Goal: Task Accomplishment & Management: Manage account settings

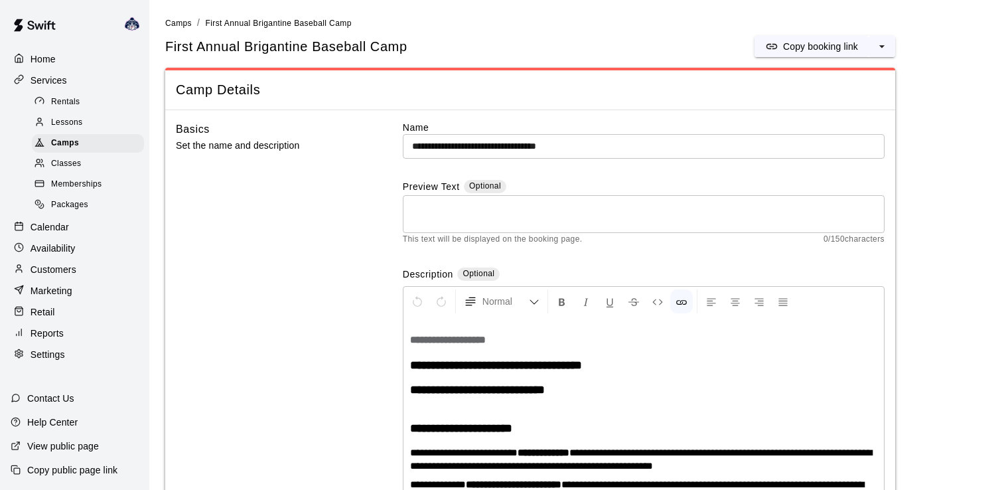
scroll to position [1556, 0]
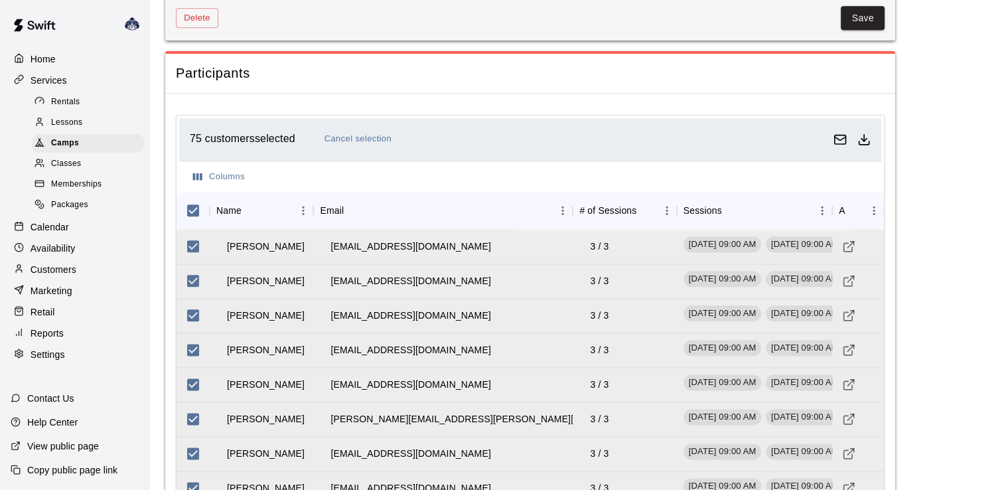
click at [47, 273] on div "Customers" at bounding box center [75, 270] width 128 height 20
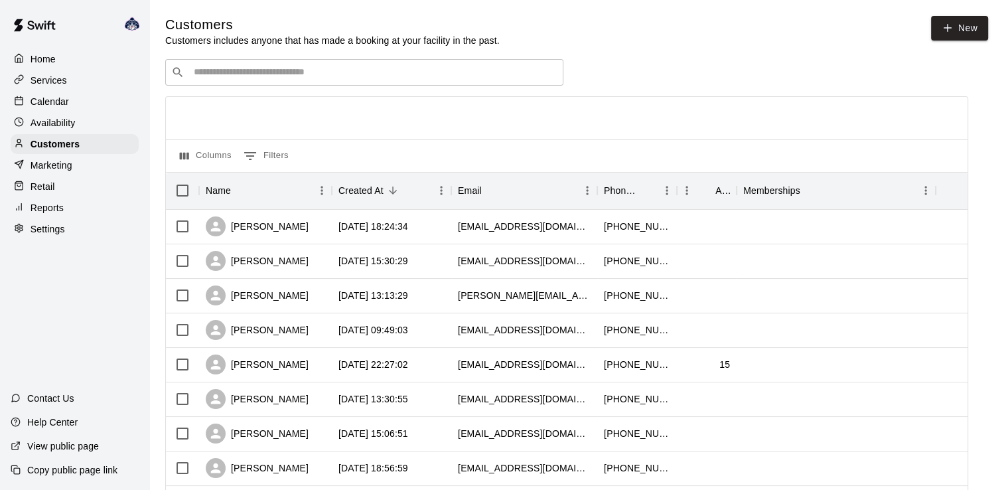
click at [246, 70] on input "Search customers by name or email" at bounding box center [374, 72] width 368 height 13
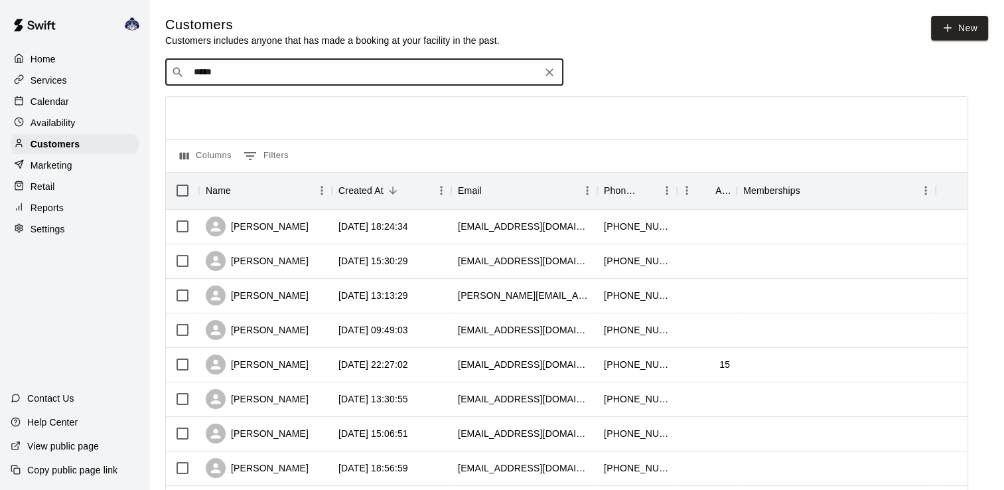
type input "****"
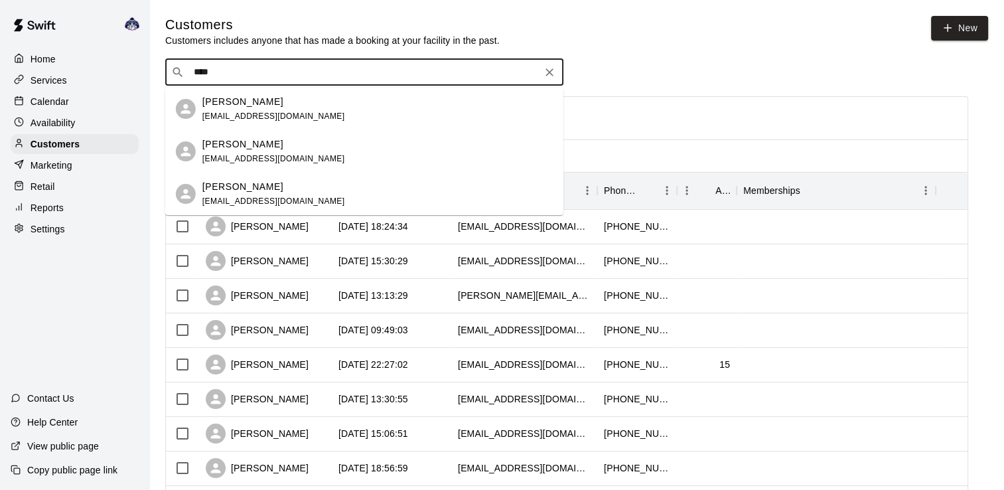
click at [262, 102] on p "[PERSON_NAME]" at bounding box center [242, 102] width 81 height 14
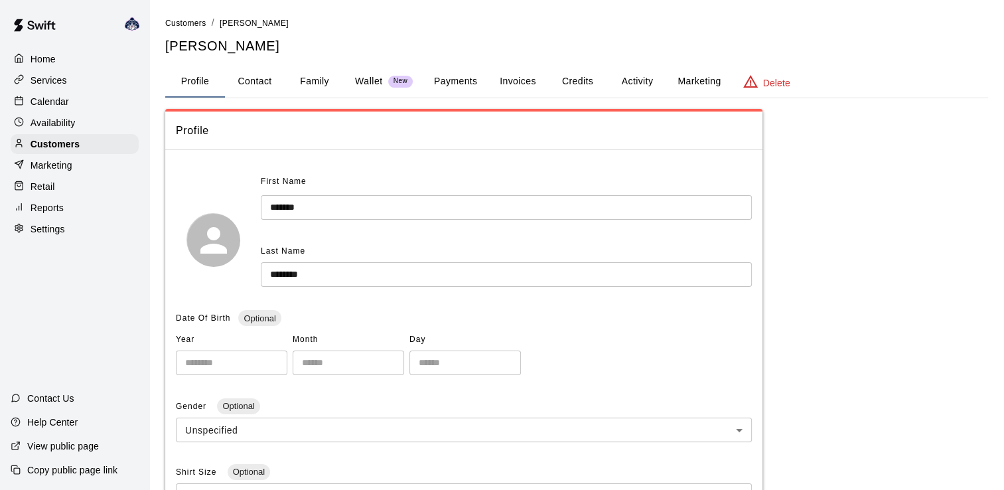
click at [321, 84] on button "Family" at bounding box center [315, 82] width 60 height 32
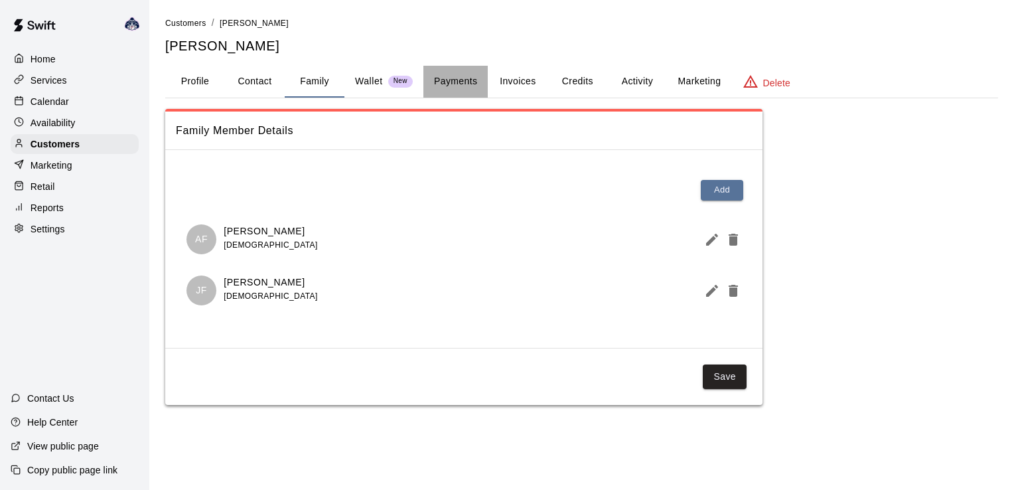
click at [455, 84] on button "Payments" at bounding box center [456, 82] width 64 height 32
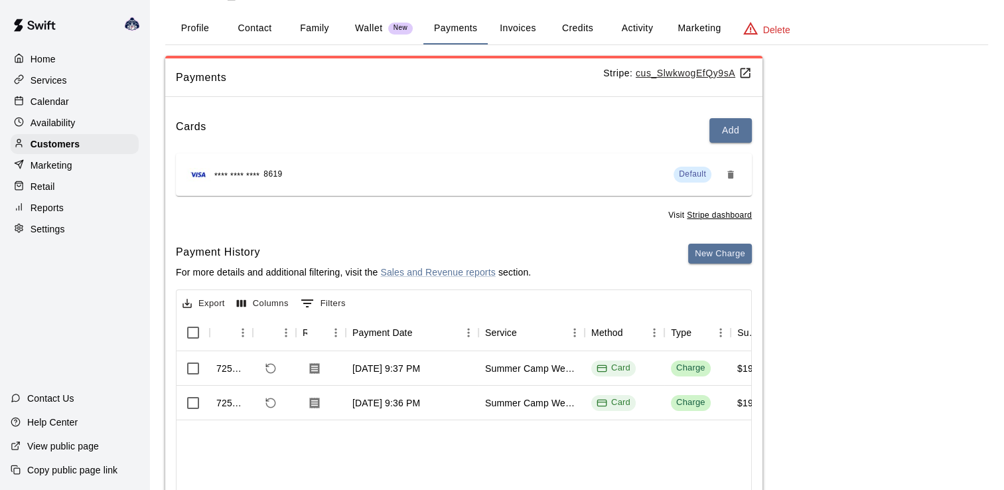
scroll to position [133, 0]
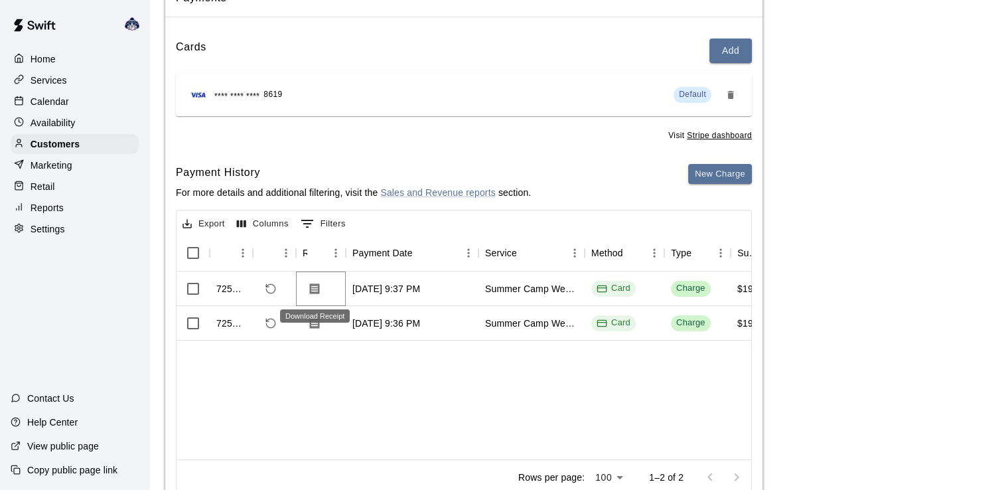
click at [315, 289] on icon "Download Receipt" at bounding box center [315, 288] width 10 height 11
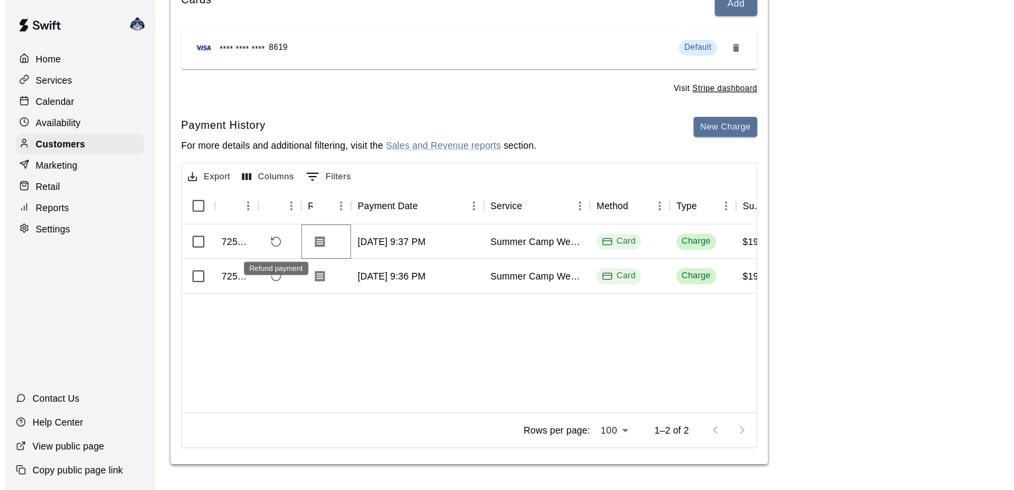
scroll to position [0, 0]
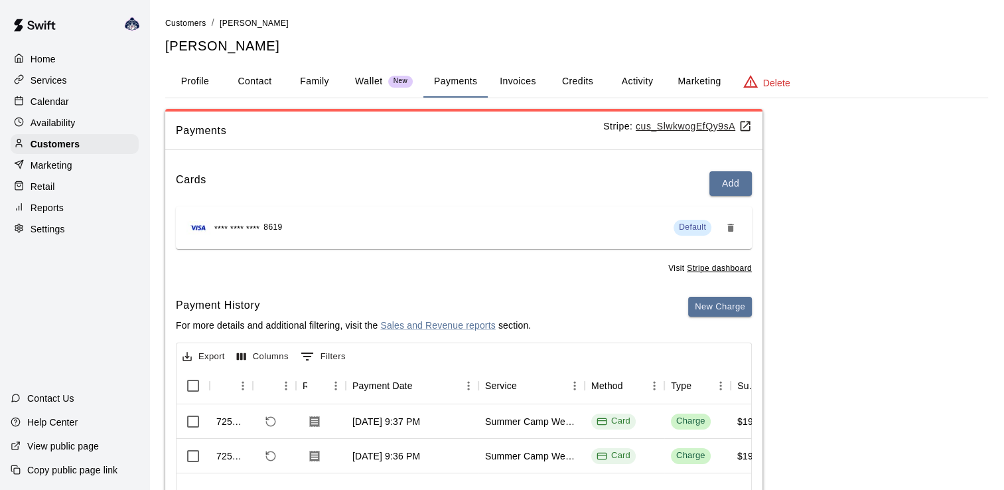
click at [582, 78] on button "Credits" at bounding box center [578, 82] width 60 height 32
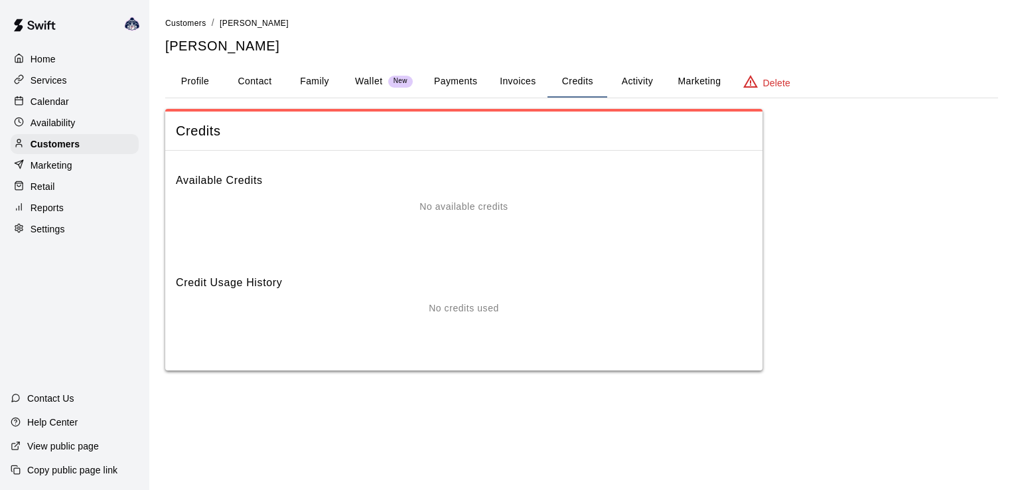
click at [512, 81] on button "Invoices" at bounding box center [518, 82] width 60 height 32
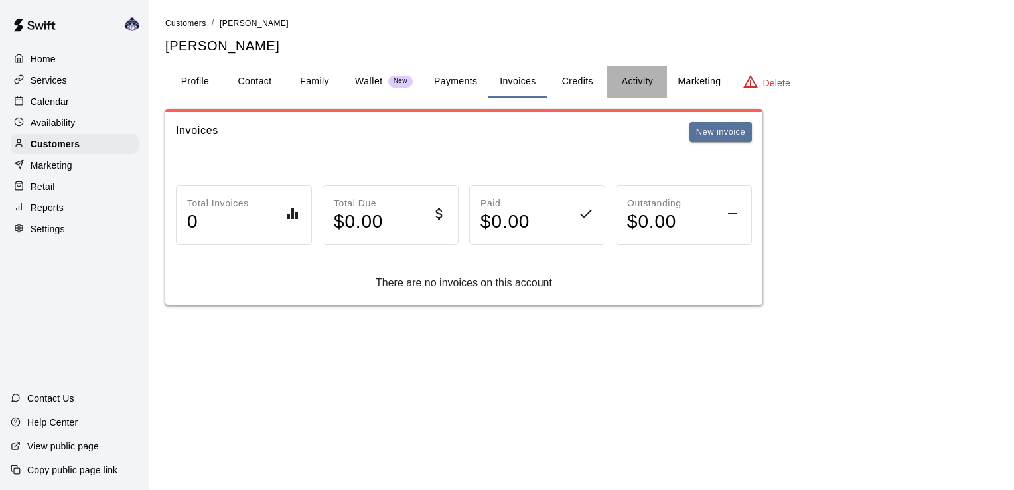
click at [623, 81] on button "Activity" at bounding box center [637, 82] width 60 height 32
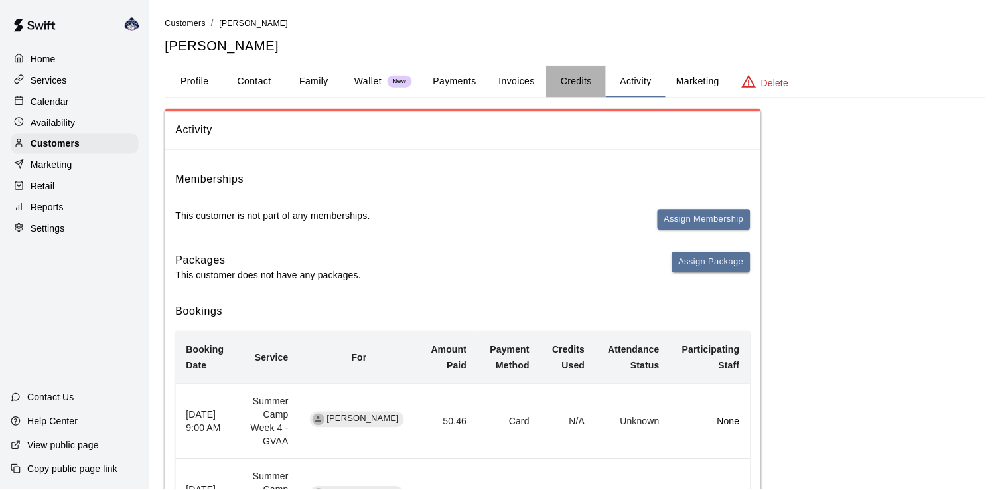
click at [587, 84] on button "Credits" at bounding box center [578, 82] width 60 height 32
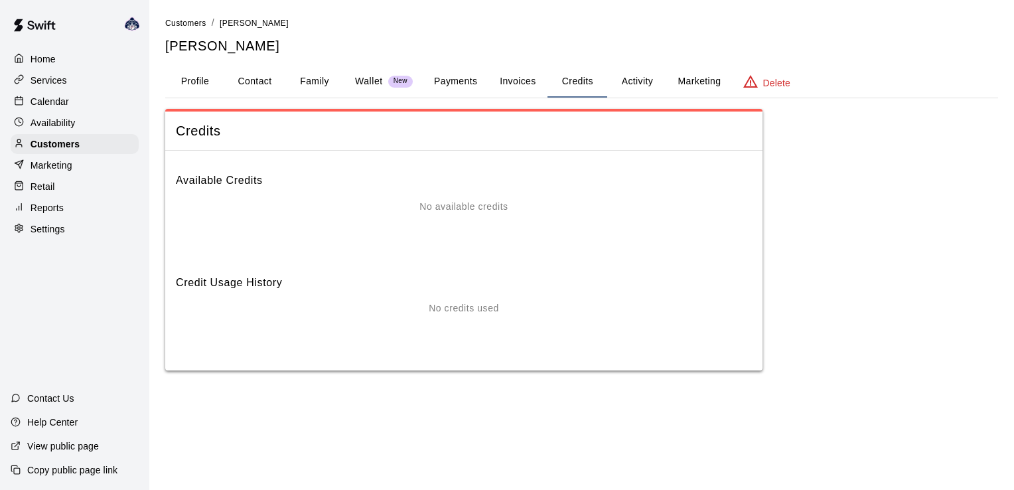
drag, startPoint x: 706, startPoint y: 79, endPoint x: 659, endPoint y: 80, distance: 47.2
click at [705, 80] on button "Marketing" at bounding box center [699, 82] width 64 height 32
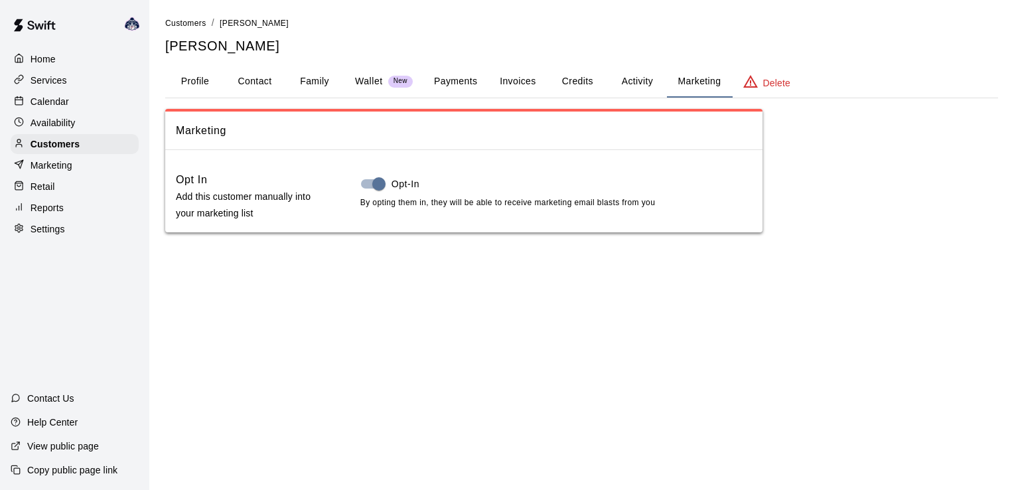
click at [564, 91] on button "Credits" at bounding box center [578, 82] width 60 height 32
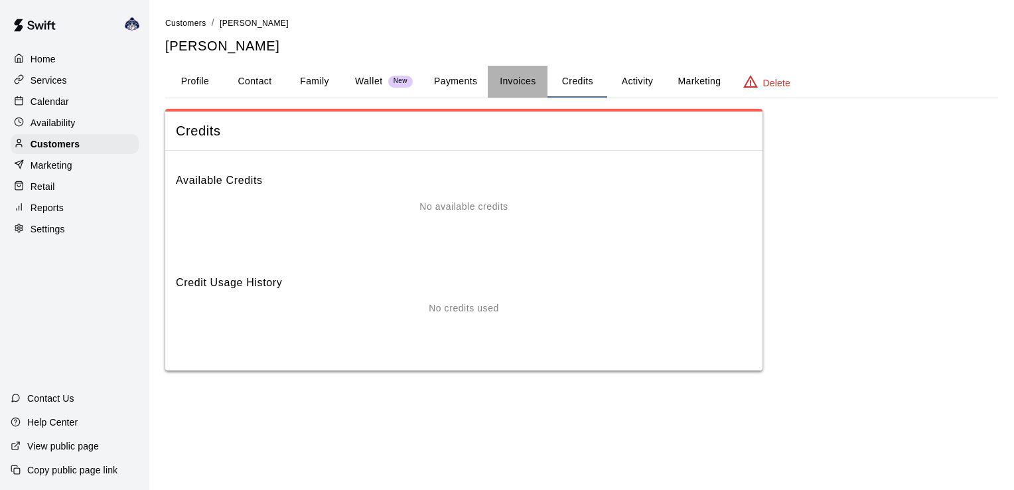
click at [498, 85] on button "Invoices" at bounding box center [518, 82] width 60 height 32
